Goal: Task Accomplishment & Management: Complete application form

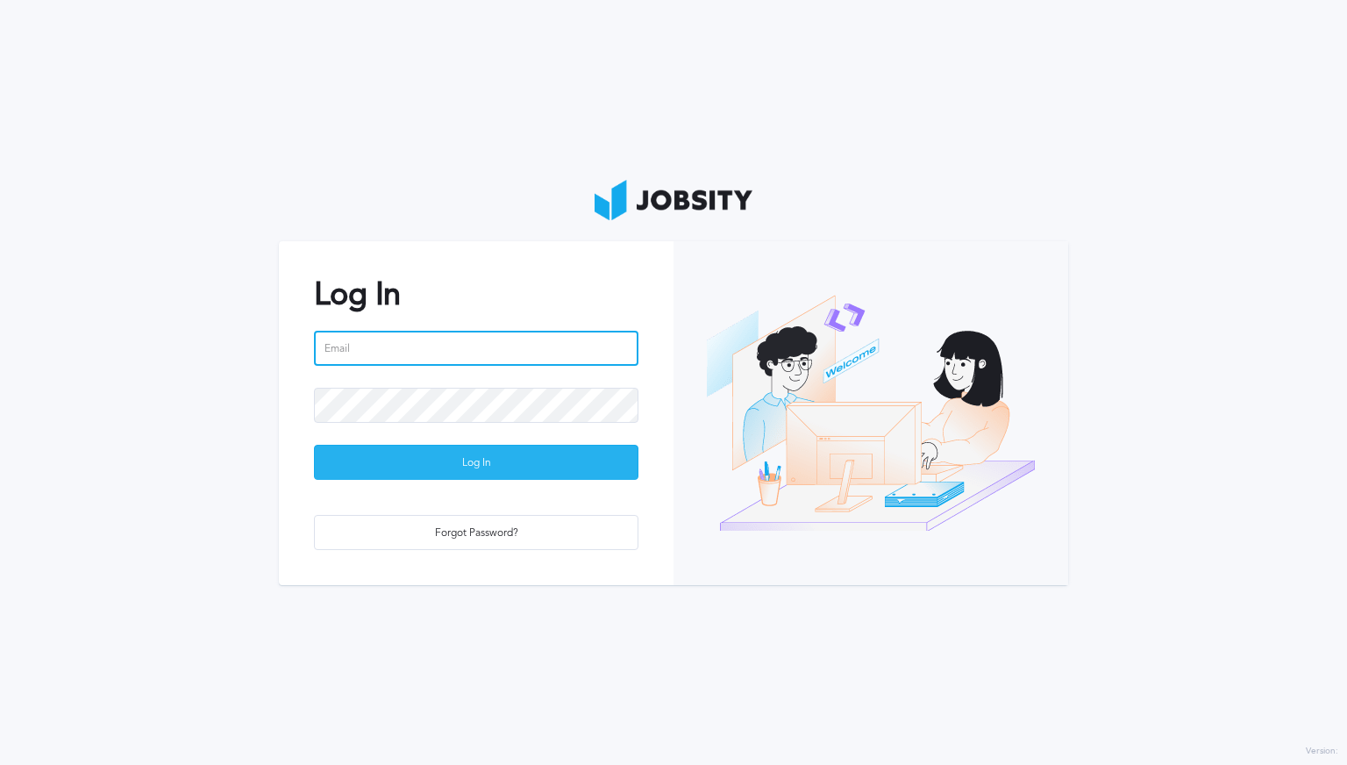
type input "[PERSON_NAME][EMAIL_ADDRESS][PERSON_NAME][DOMAIN_NAME]"
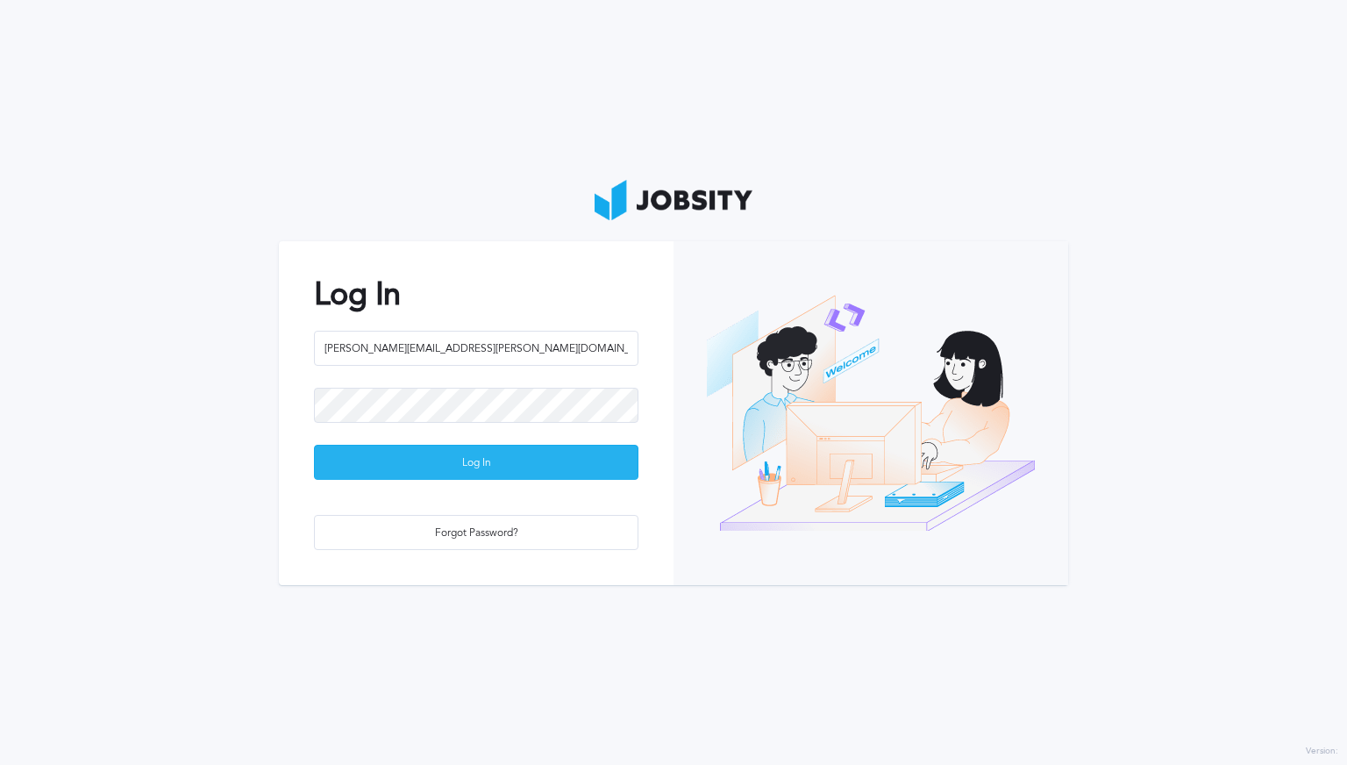
click at [576, 478] on div "Log In" at bounding box center [476, 462] width 323 height 35
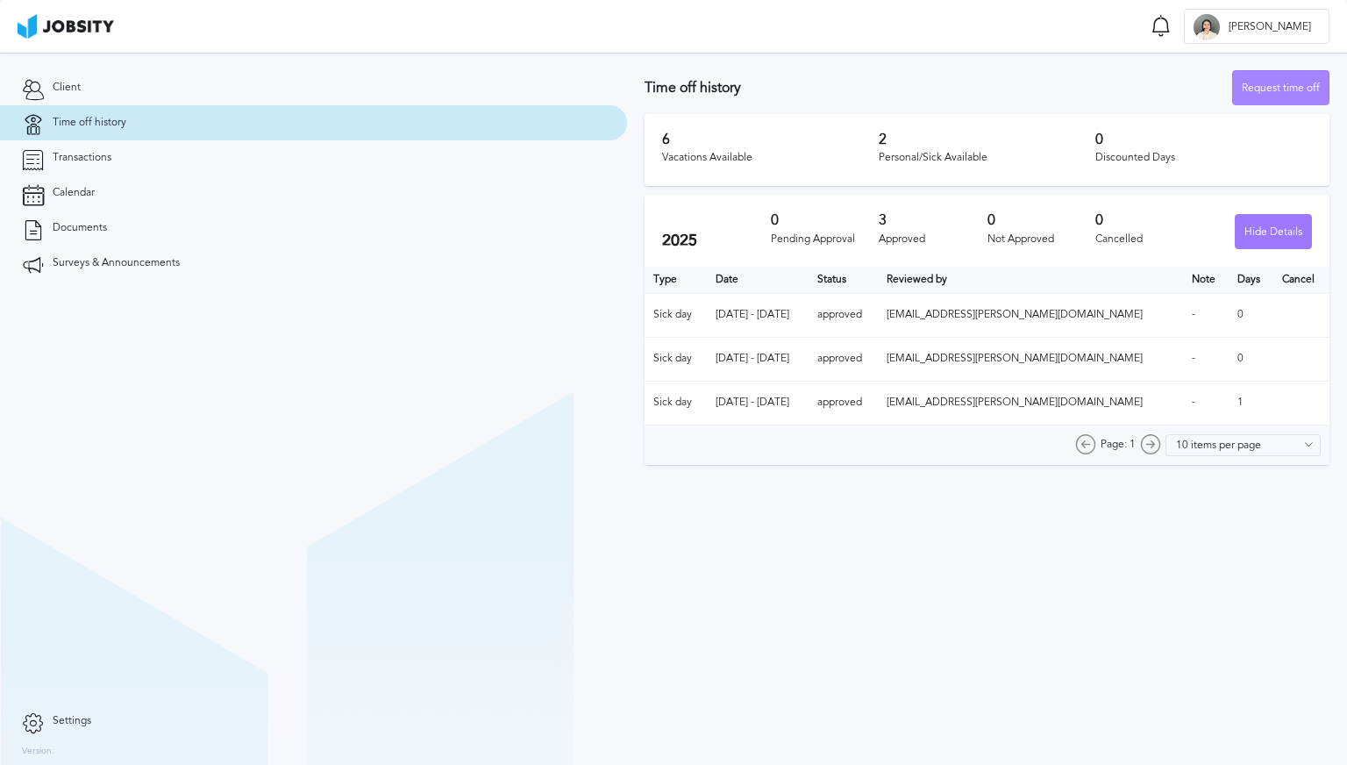
click at [674, 90] on div "Request time off" at bounding box center [1281, 88] width 96 height 35
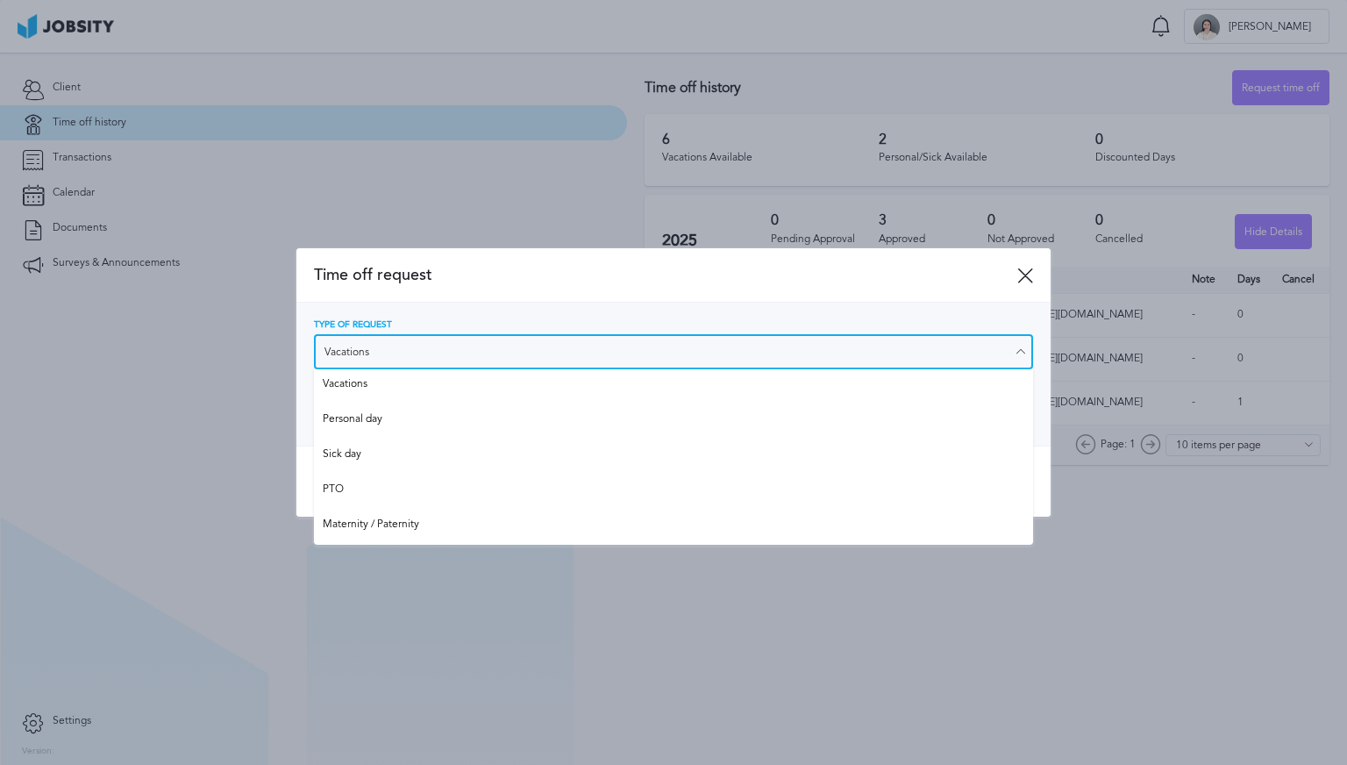
click at [495, 349] on input "Vacations" at bounding box center [673, 351] width 719 height 35
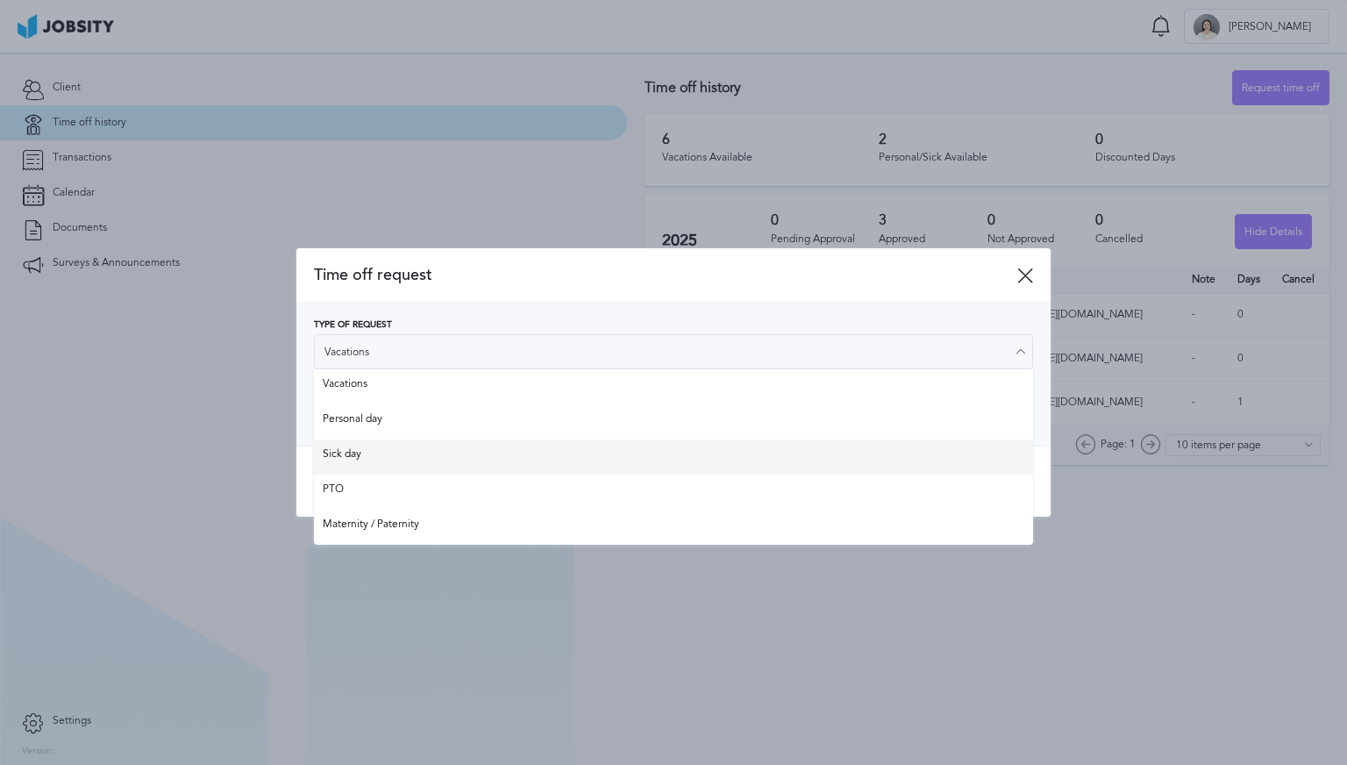
type input "Sick day"
click at [441, 450] on div "Time off request Type of Request Sick day Vacations Personal day Sick day PTO M…" at bounding box center [673, 382] width 754 height 268
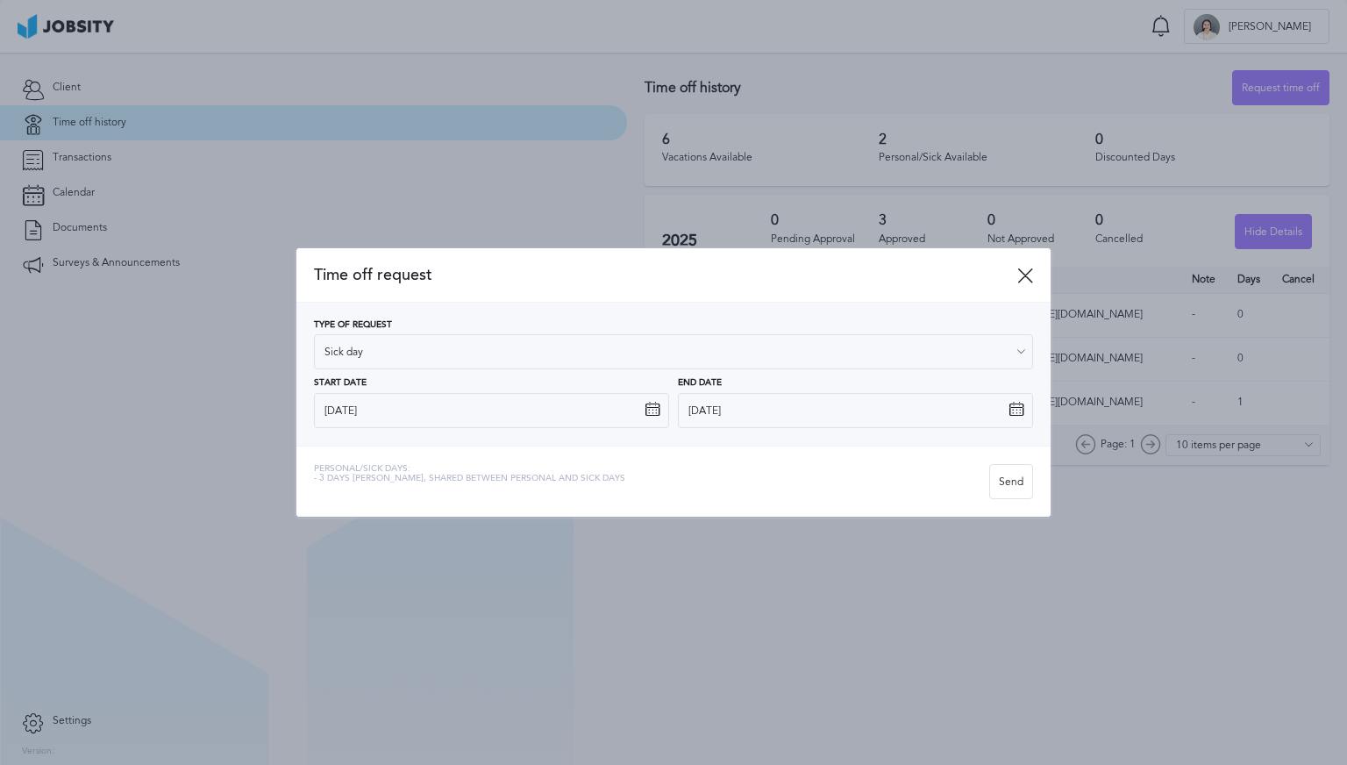
click at [659, 411] on icon at bounding box center [653, 410] width 16 height 16
click at [674, 488] on div "Send" at bounding box center [1011, 482] width 42 height 35
